Goal: Task Accomplishment & Management: Use online tool/utility

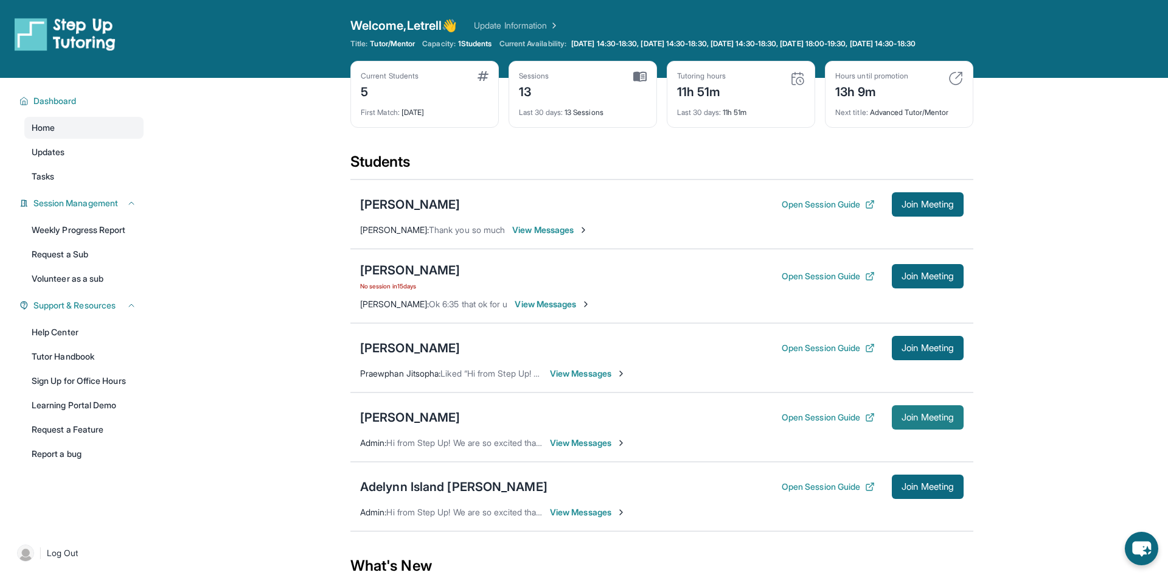
click at [938, 421] on span "Join Meeting" at bounding box center [928, 417] width 52 height 7
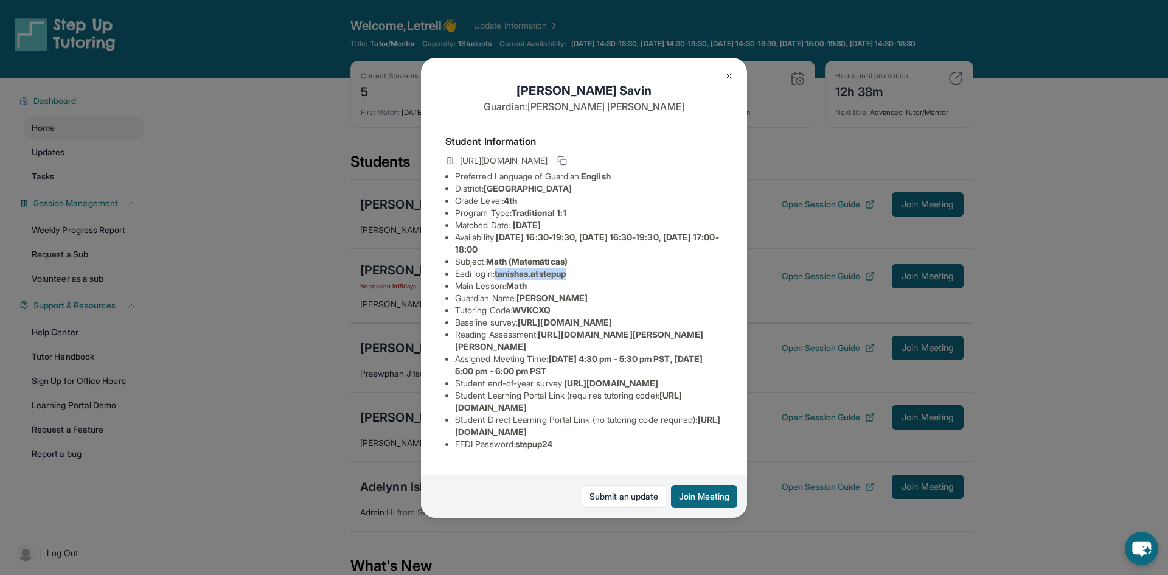
click at [732, 73] on img at bounding box center [729, 76] width 10 height 10
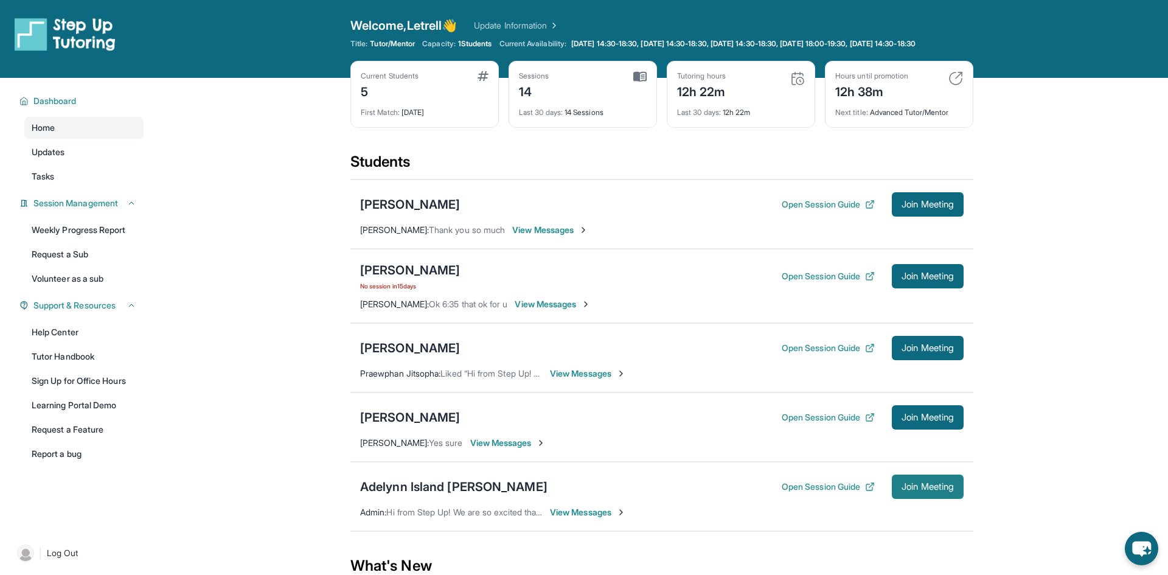
click at [939, 490] on span "Join Meeting" at bounding box center [928, 486] width 52 height 7
click at [442, 495] on div "Adelynn Island [PERSON_NAME]" at bounding box center [453, 486] width 187 height 17
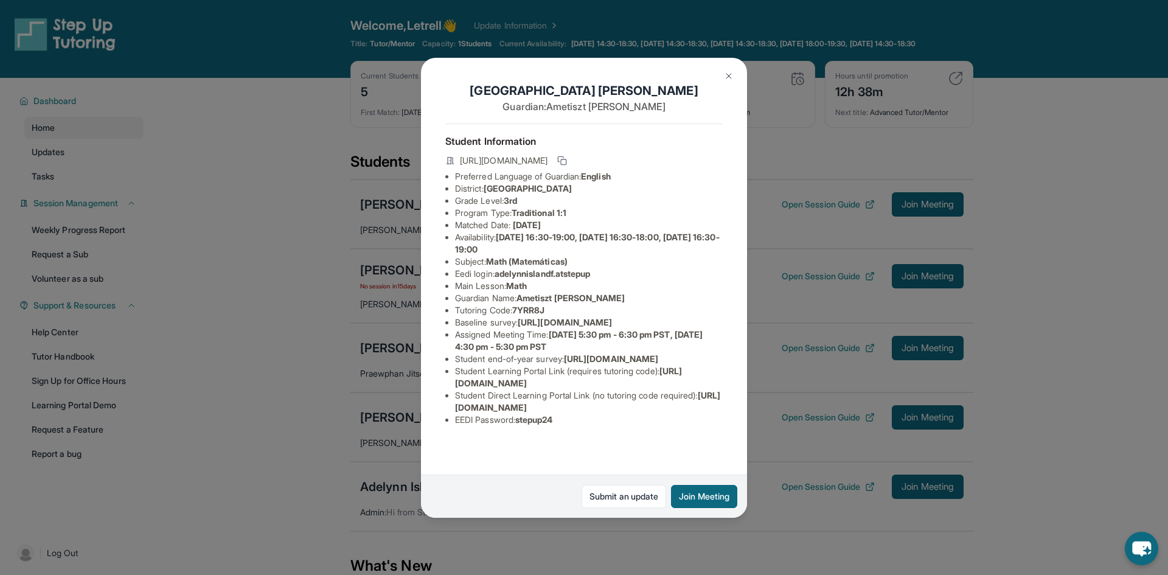
click at [519, 276] on span "adelynnislandf.atstepup" at bounding box center [543, 273] width 96 height 10
drag, startPoint x: 500, startPoint y: 272, endPoint x: 608, endPoint y: 272, distance: 108.3
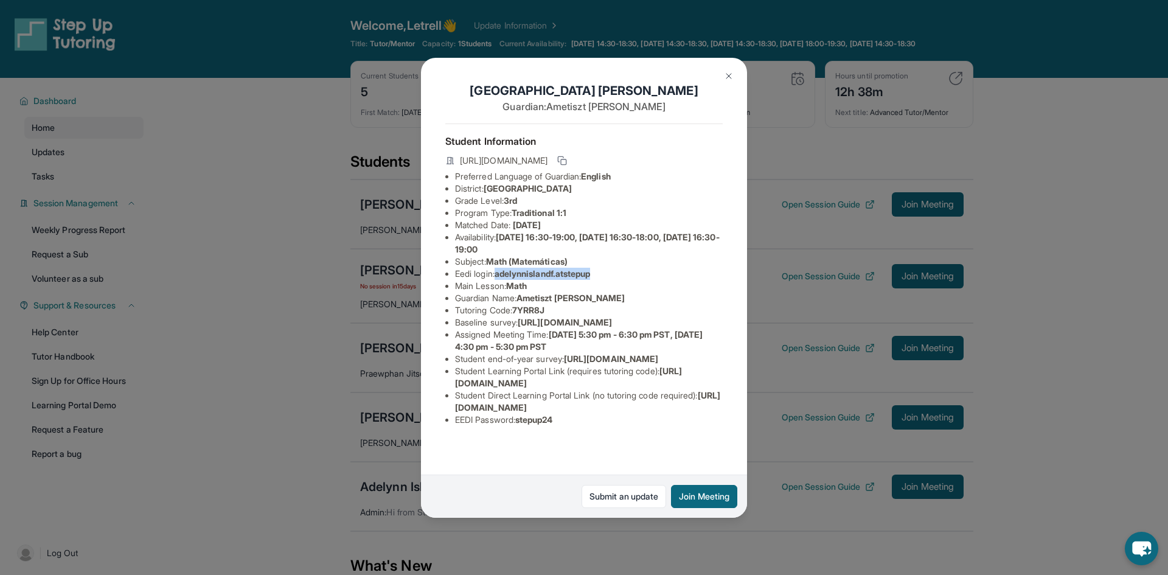
click at [608, 272] on li "Eedi login : adelynnislandf.atstepup" at bounding box center [589, 274] width 268 height 12
copy span "adelynnislandf.atstepup"
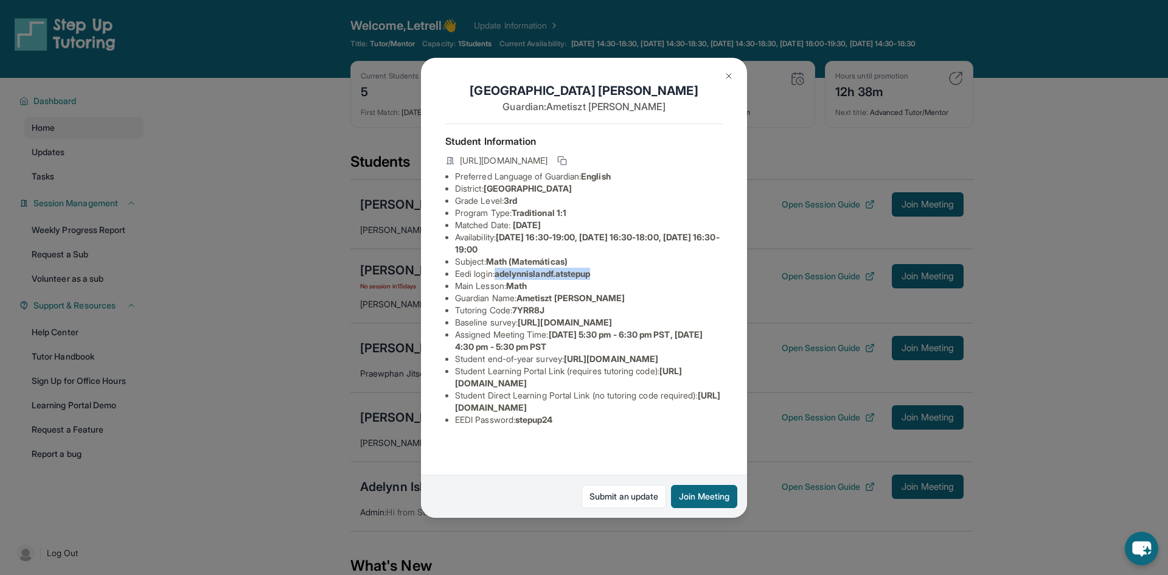
copy span "adelynnislandf.atstepup"
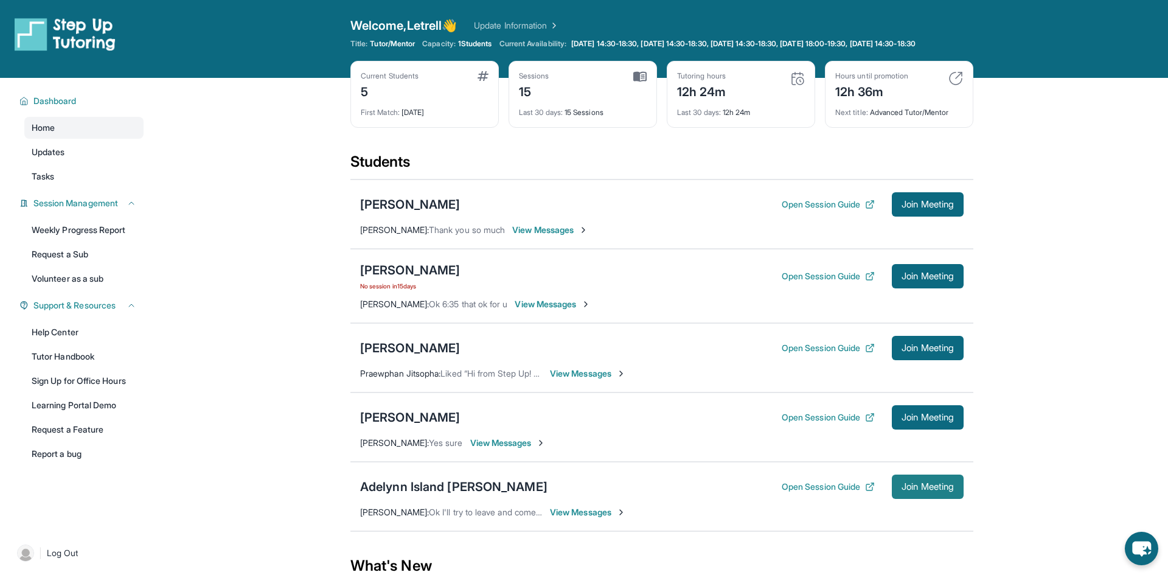
click at [916, 490] on span "Join Meeting" at bounding box center [928, 486] width 52 height 7
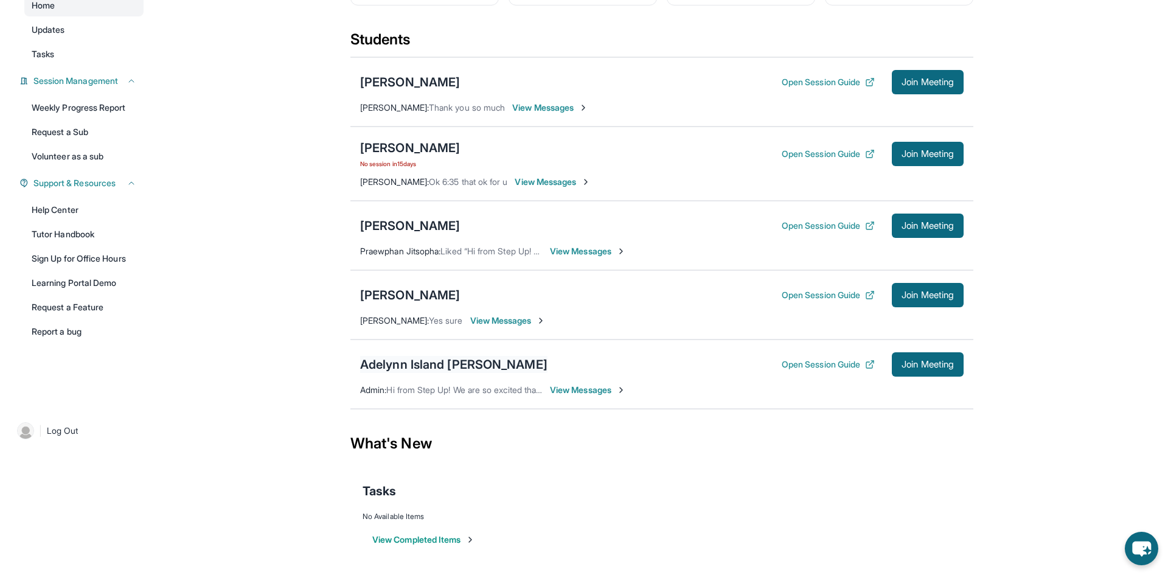
click at [431, 368] on div "Adelynn Island [PERSON_NAME]" at bounding box center [453, 364] width 187 height 17
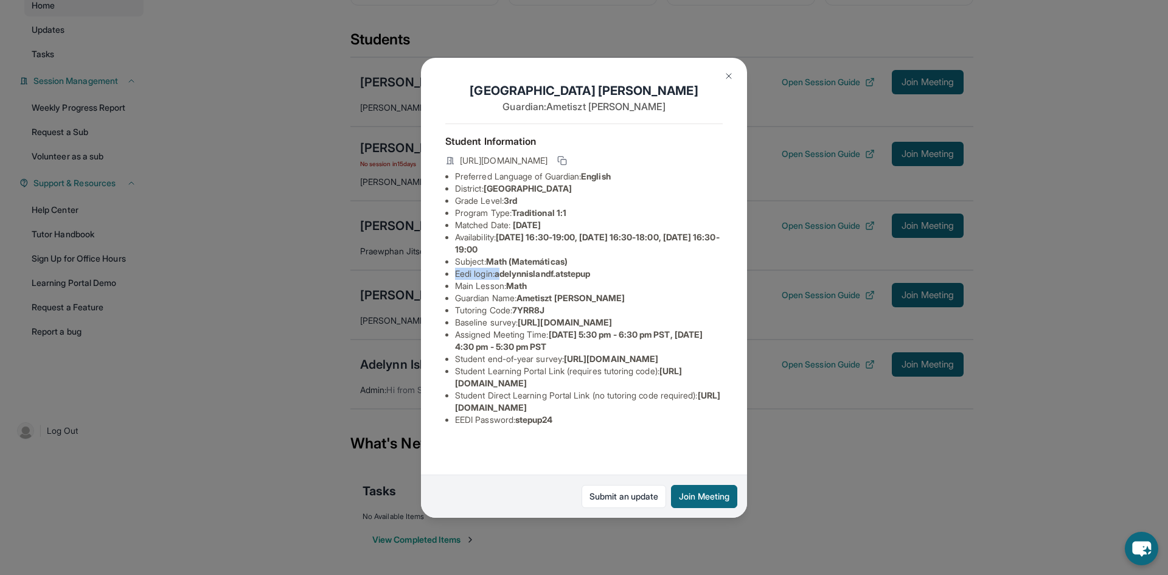
drag, startPoint x: 503, startPoint y: 273, endPoint x: 572, endPoint y: 260, distance: 70.4
click at [572, 260] on ul "Preferred Language of Guardian: English District: [GEOGRAPHIC_DATA] Unified Sch…" at bounding box center [583, 298] width 277 height 256
click at [523, 270] on span "adelynnislandf.atstepup" at bounding box center [543, 273] width 96 height 10
drag, startPoint x: 500, startPoint y: 270, endPoint x: 604, endPoint y: 273, distance: 104.7
click at [604, 273] on li "Eedi login : adelynnislandf.atstepup" at bounding box center [589, 274] width 268 height 12
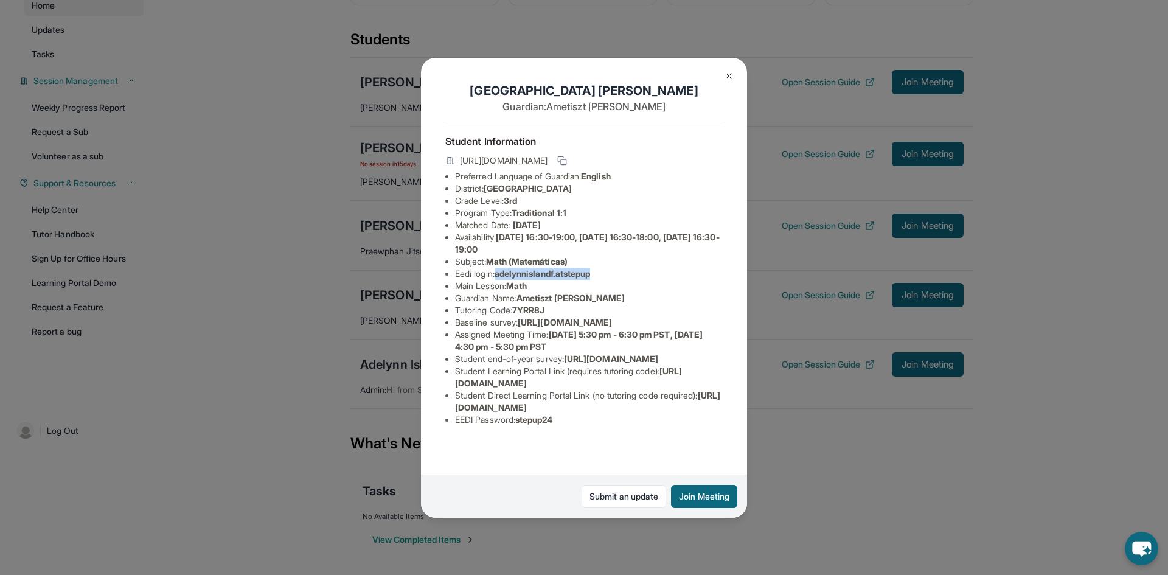
copy span "adelynnislandf.atstepup"
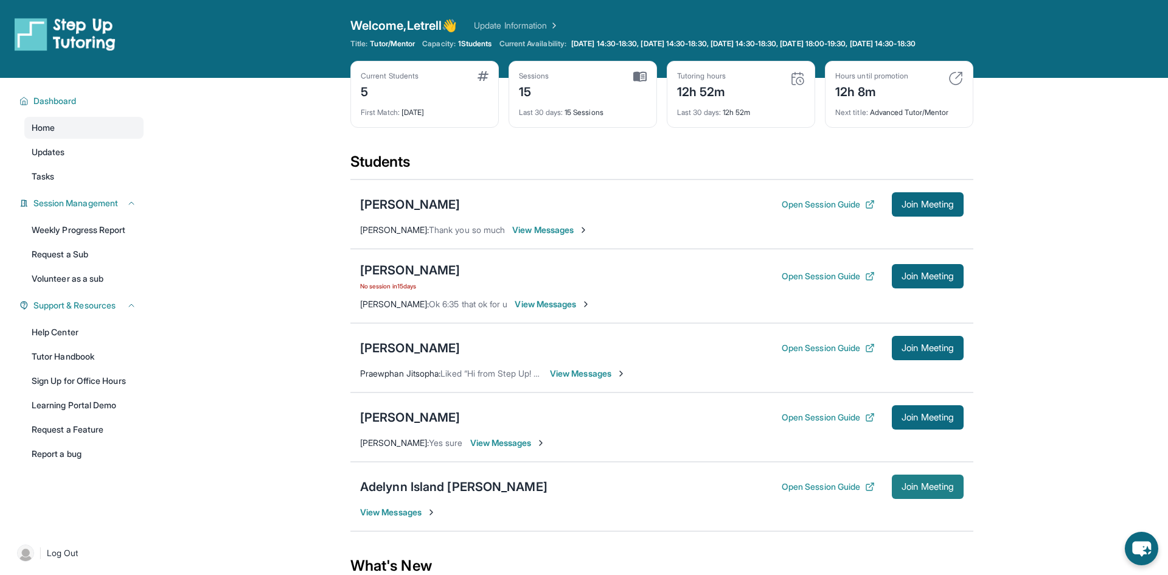
click at [914, 490] on span "Join Meeting" at bounding box center [928, 486] width 52 height 7
click at [669, 280] on span "Join Meeting" at bounding box center [928, 276] width 52 height 7
